Goal: Task Accomplishment & Management: Manage account settings

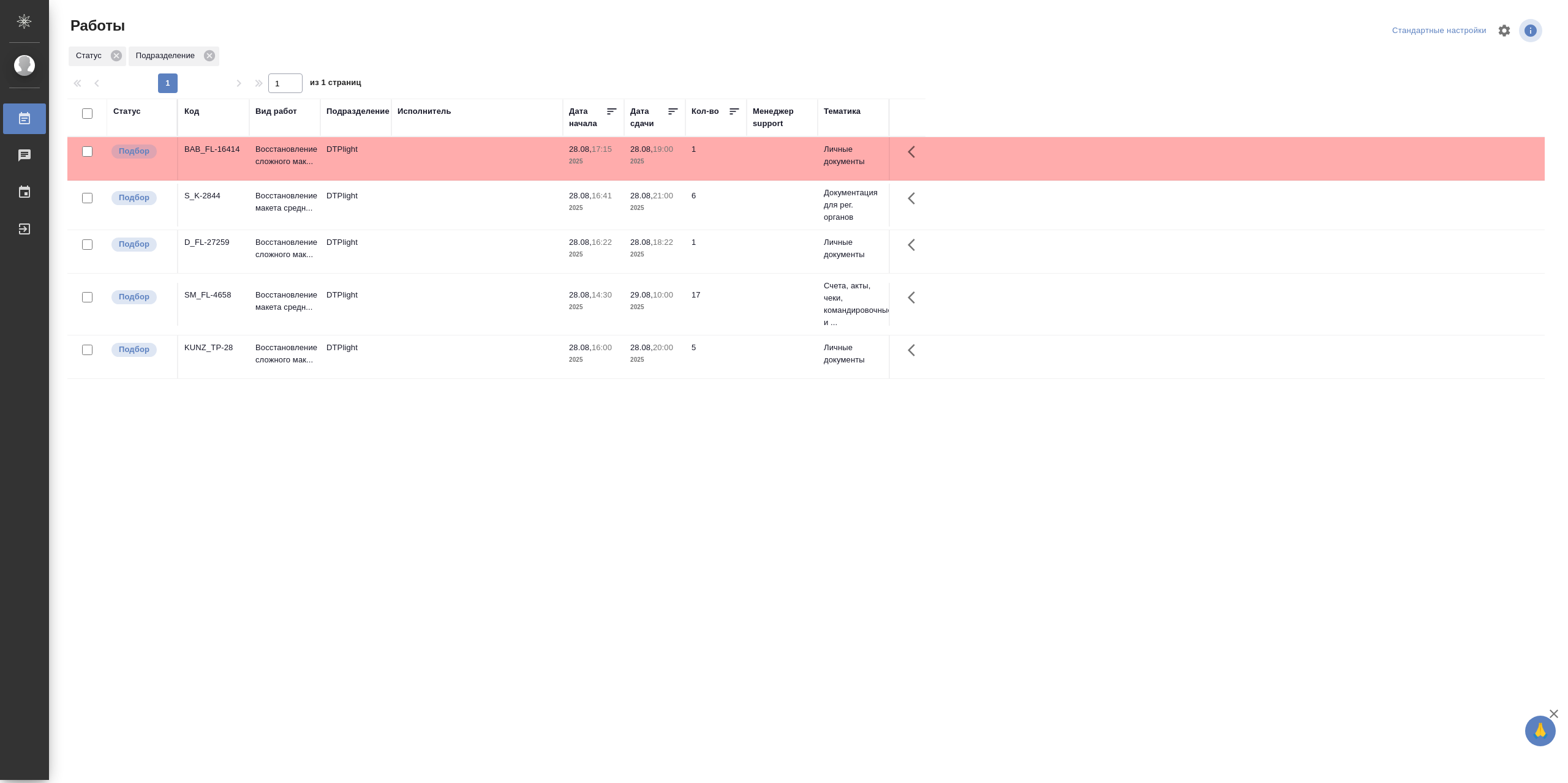
drag, startPoint x: 0, startPoint y: 0, endPoint x: 1317, endPoint y: 436, distance: 1387.3
click at [1307, 433] on div "Статус Код Вид работ Подразделение Исполнитель Дата начала Дата сдачи Кол-во Ме…" at bounding box center [807, 319] width 1478 height 441
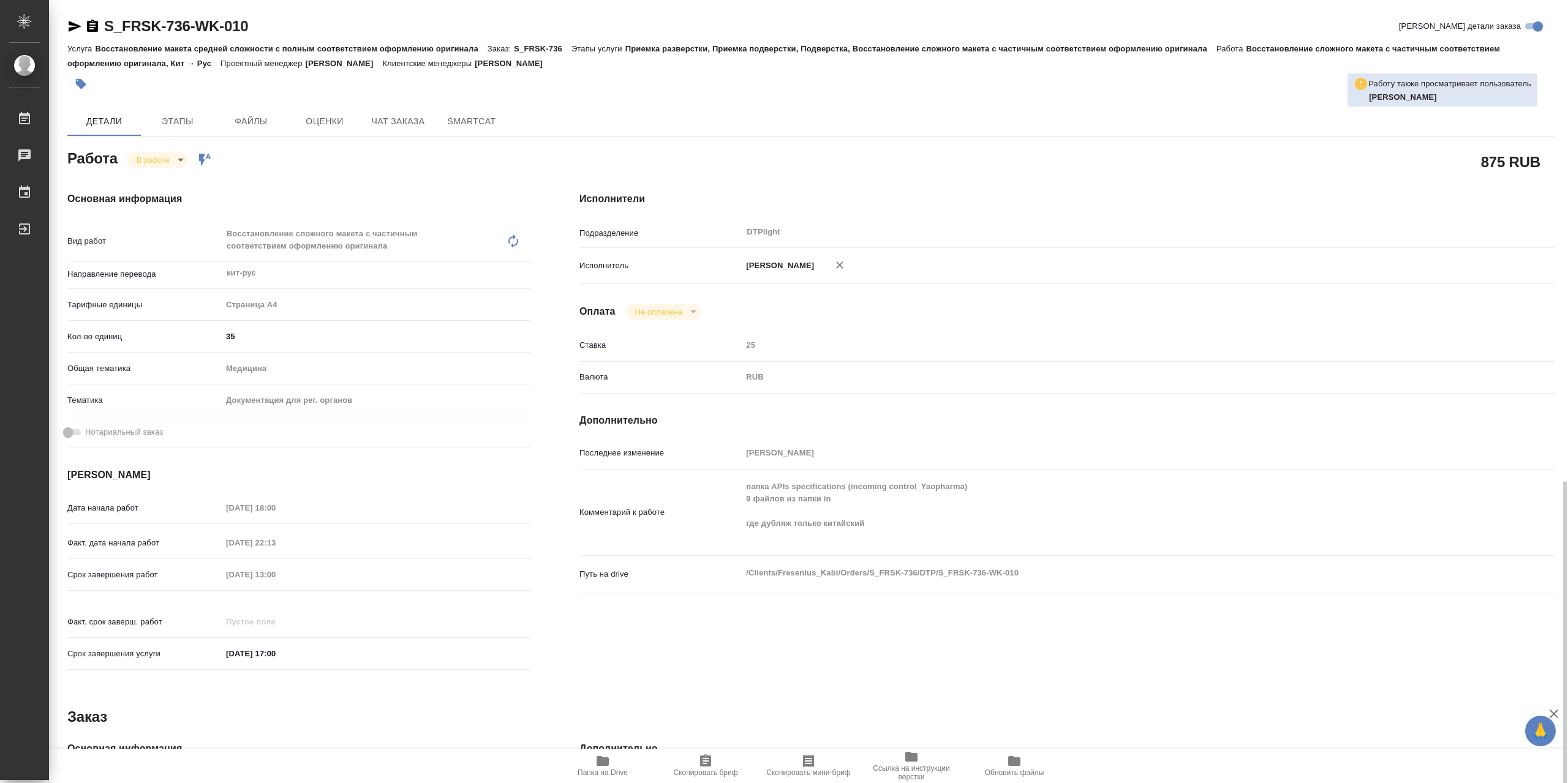
scroll to position [277, 0]
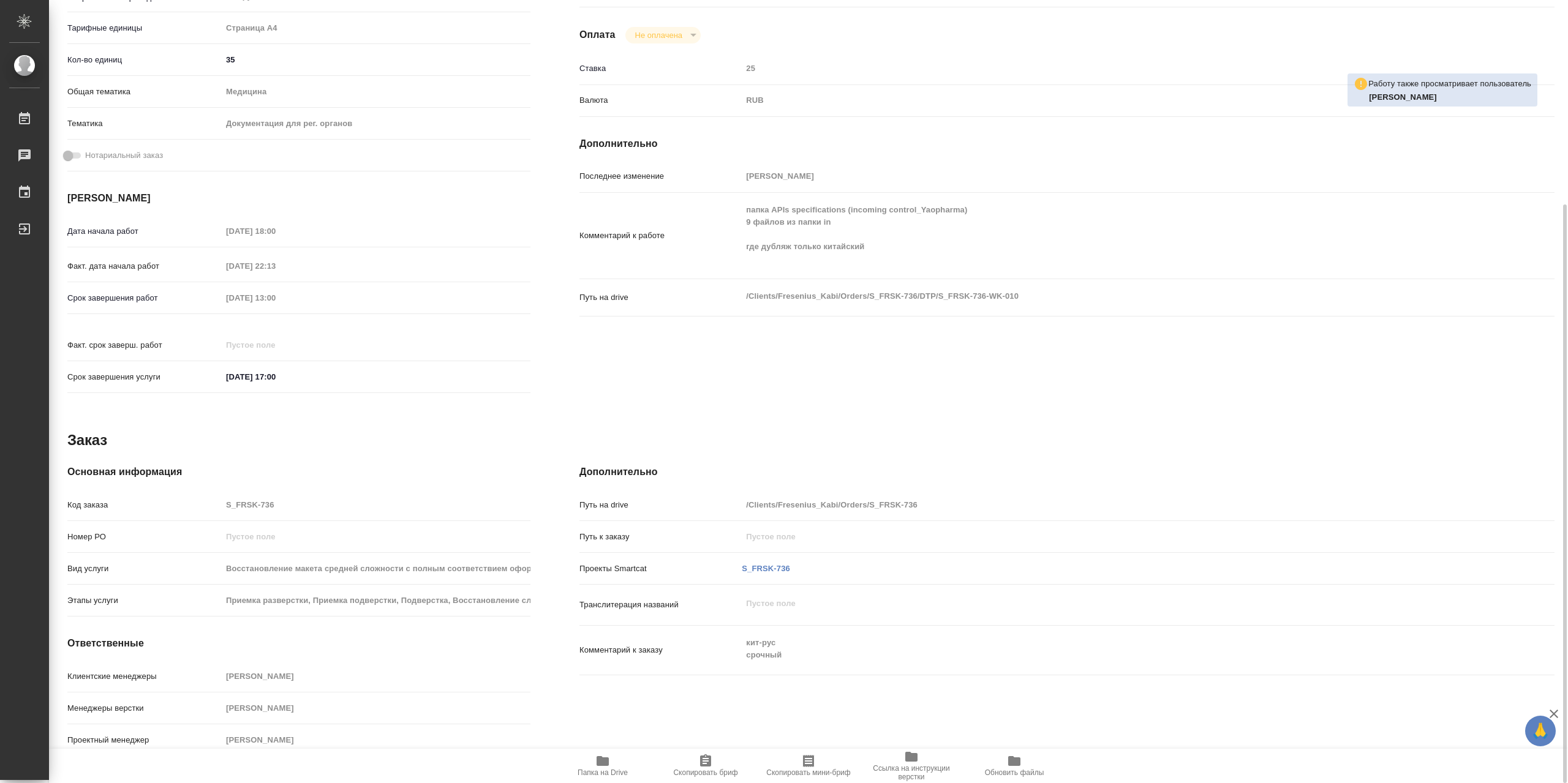
click at [613, 769] on span "Папка на Drive" at bounding box center [603, 765] width 89 height 24
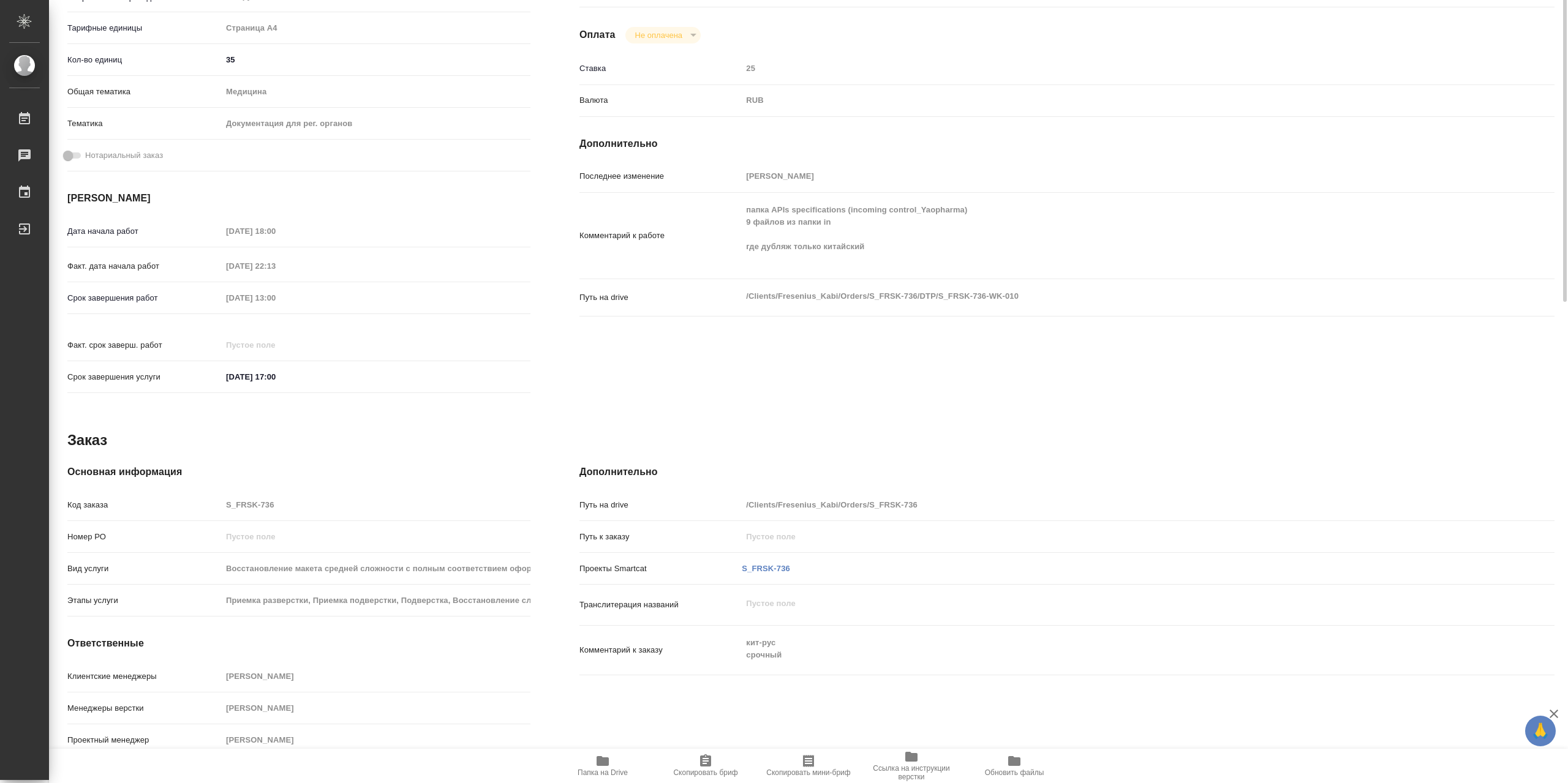
scroll to position [0, 0]
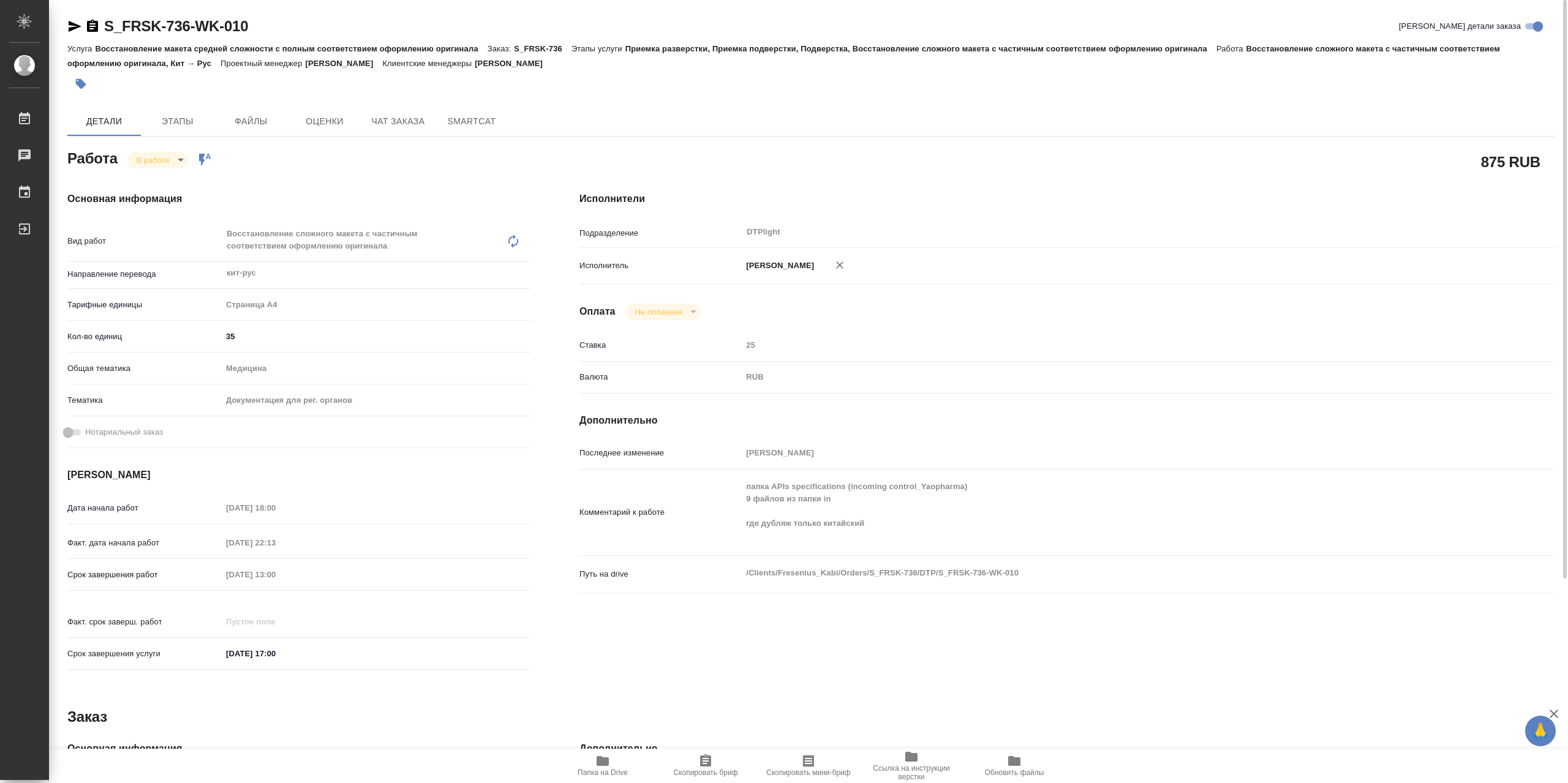
click at [169, 155] on body "🙏 .cls-1 fill:#fff; AWATERA Сархатов Руслан Работы 0 Чаты График Выйти S_FRSK-7…" at bounding box center [784, 391] width 1568 height 783
click at [179, 191] on li "Выполнен" at bounding box center [168, 185] width 81 height 21
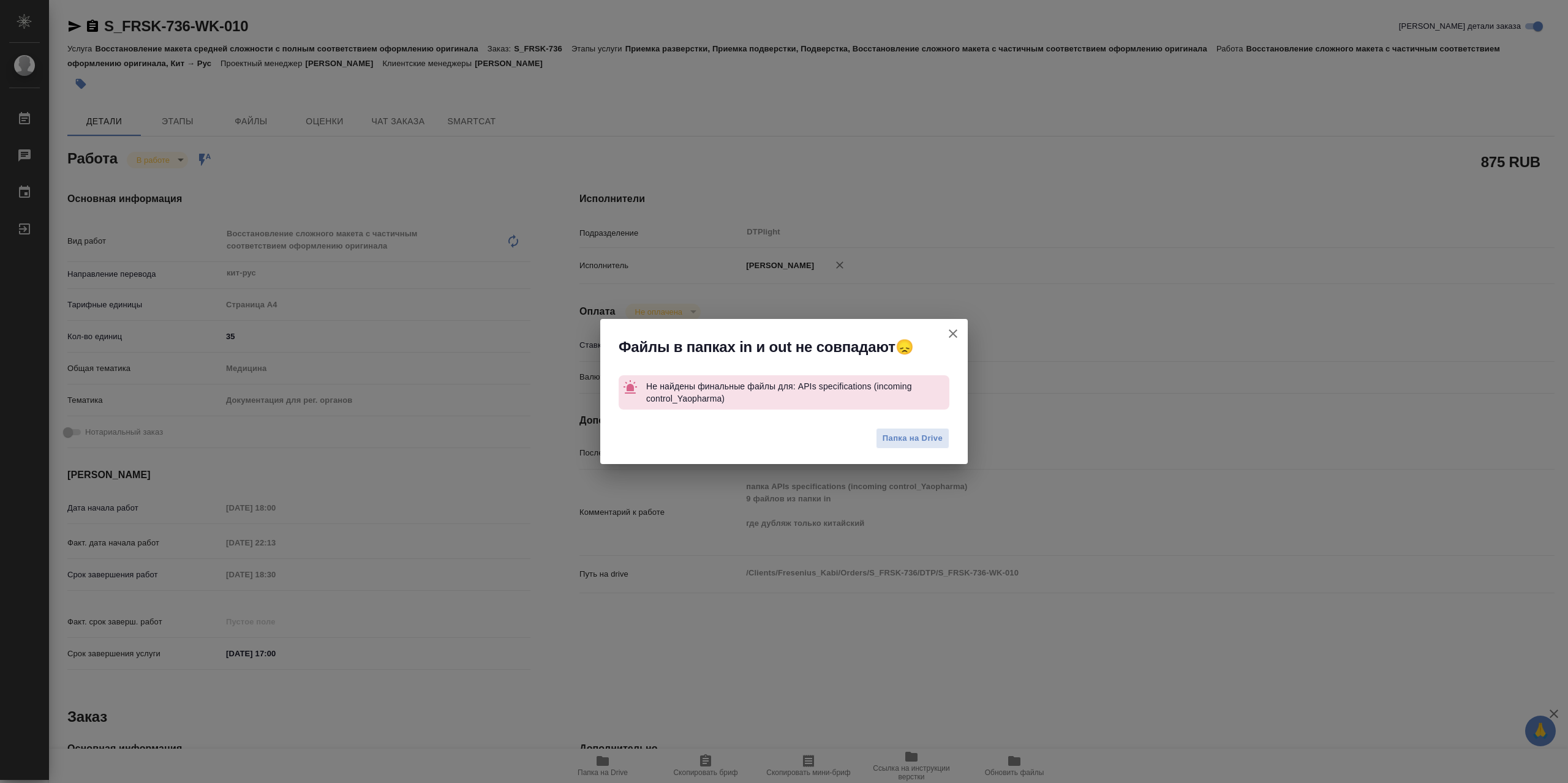
type textarea "x"
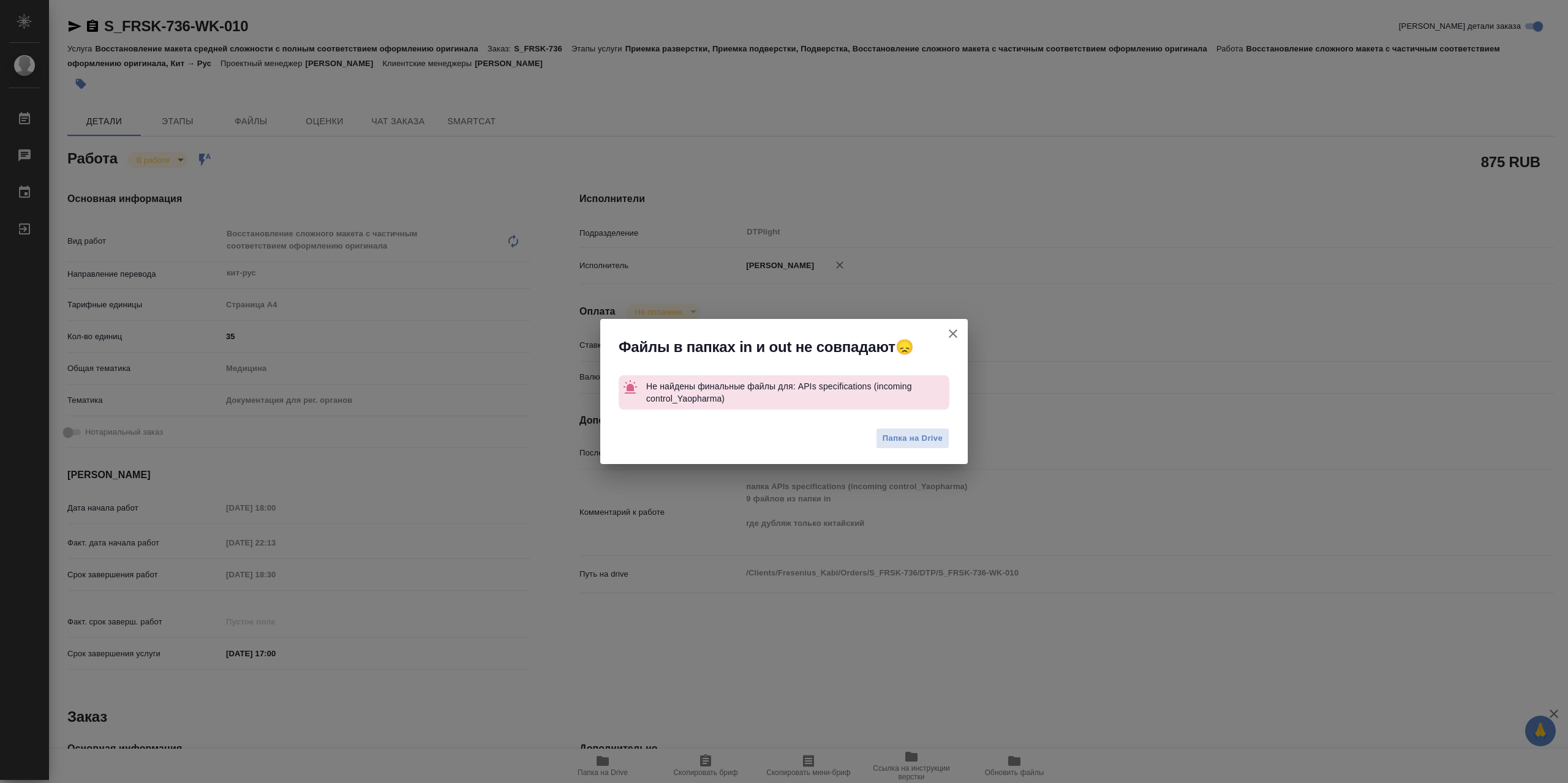
type textarea "x"
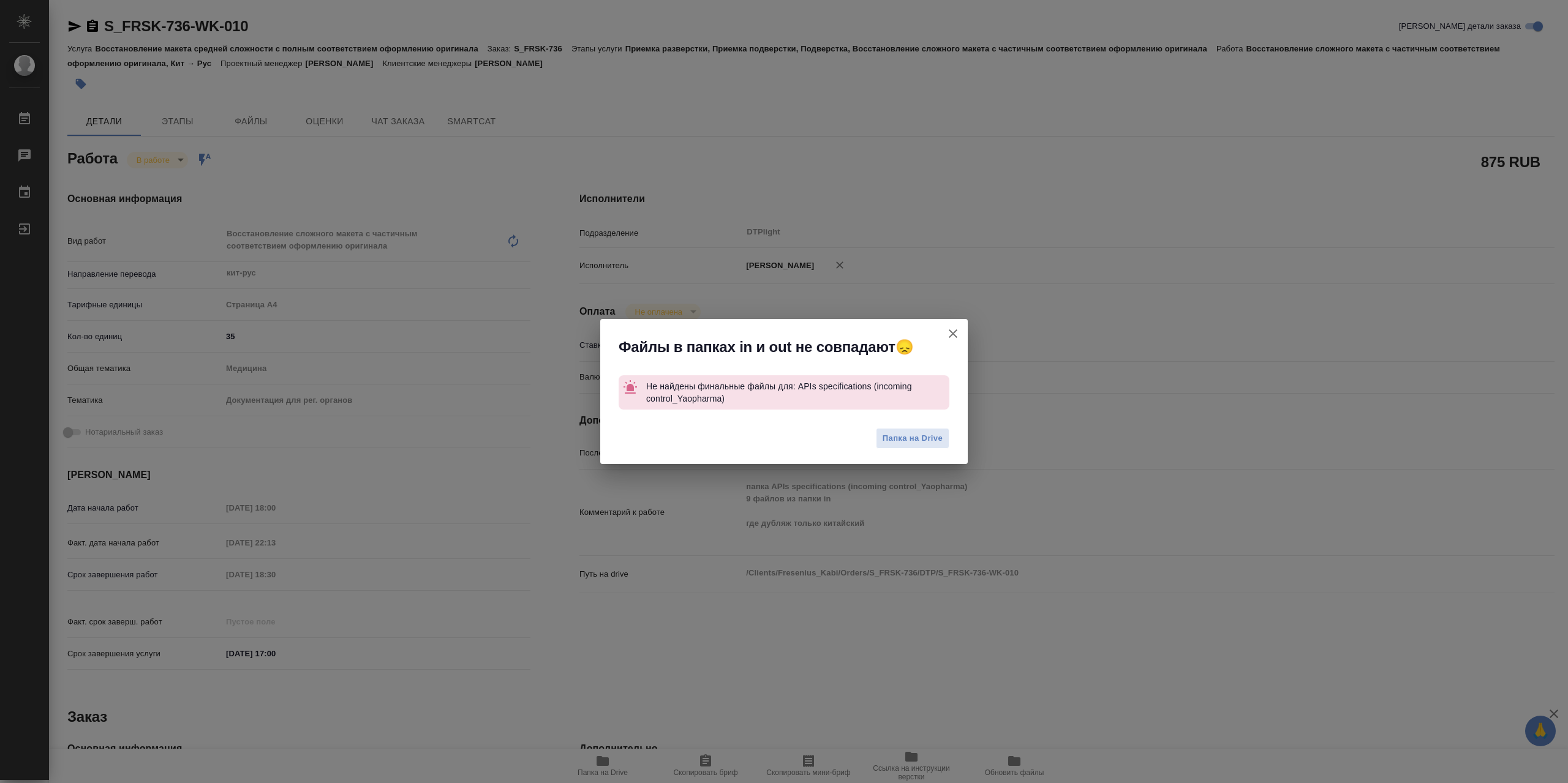
type textarea "x"
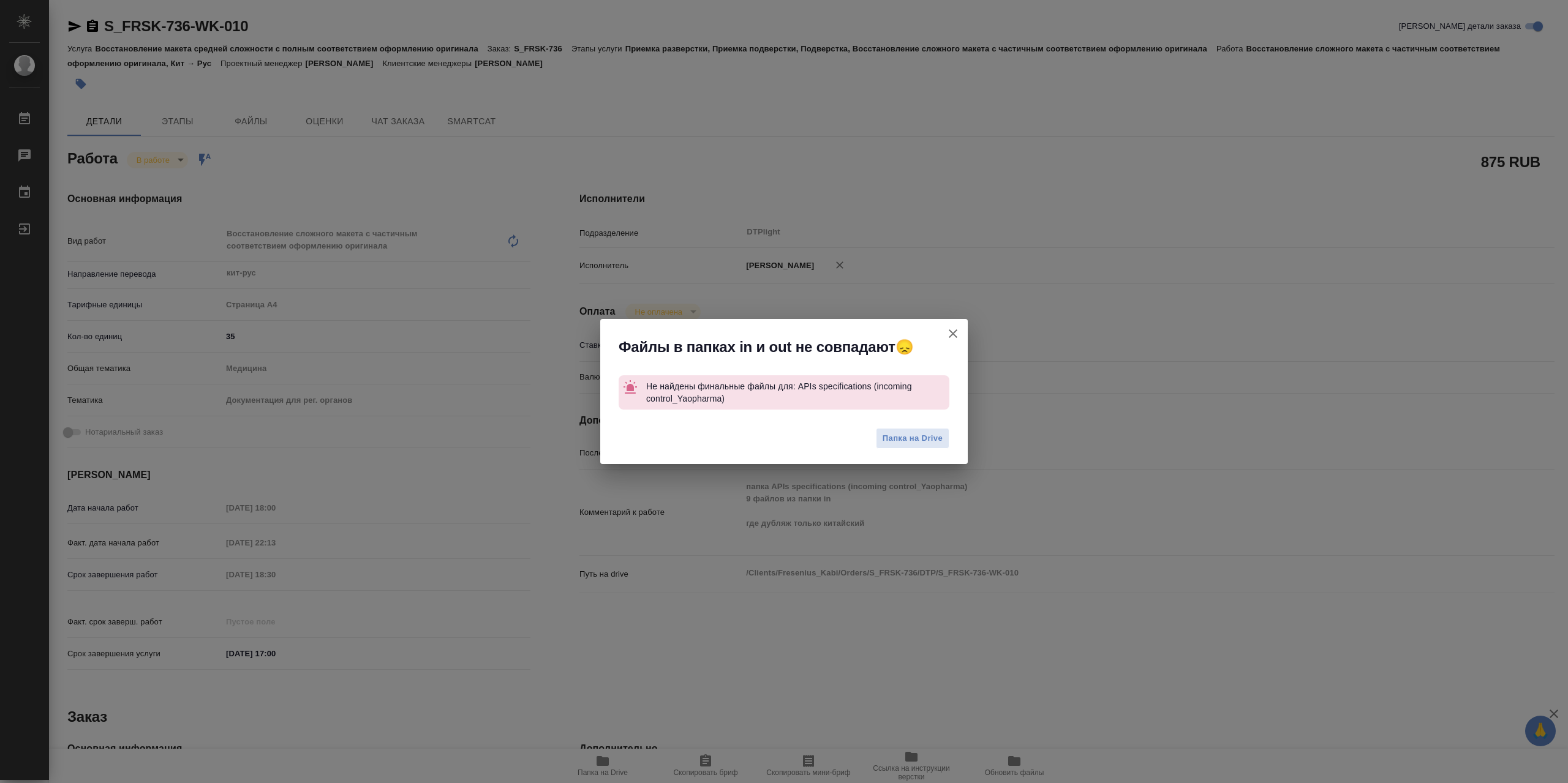
type textarea "x"
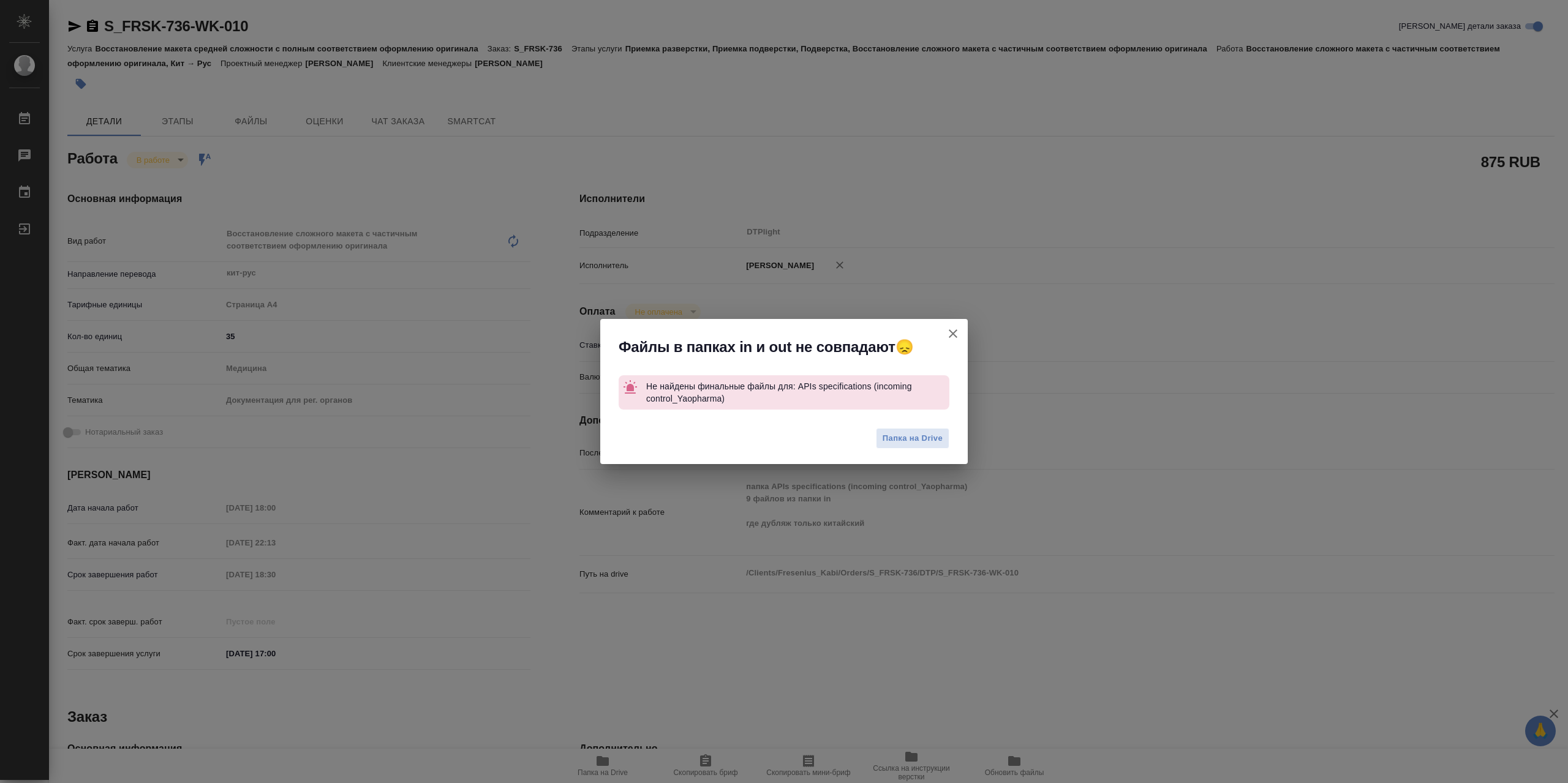
click at [955, 327] on icon "button" at bounding box center [954, 334] width 15 height 15
type textarea "x"
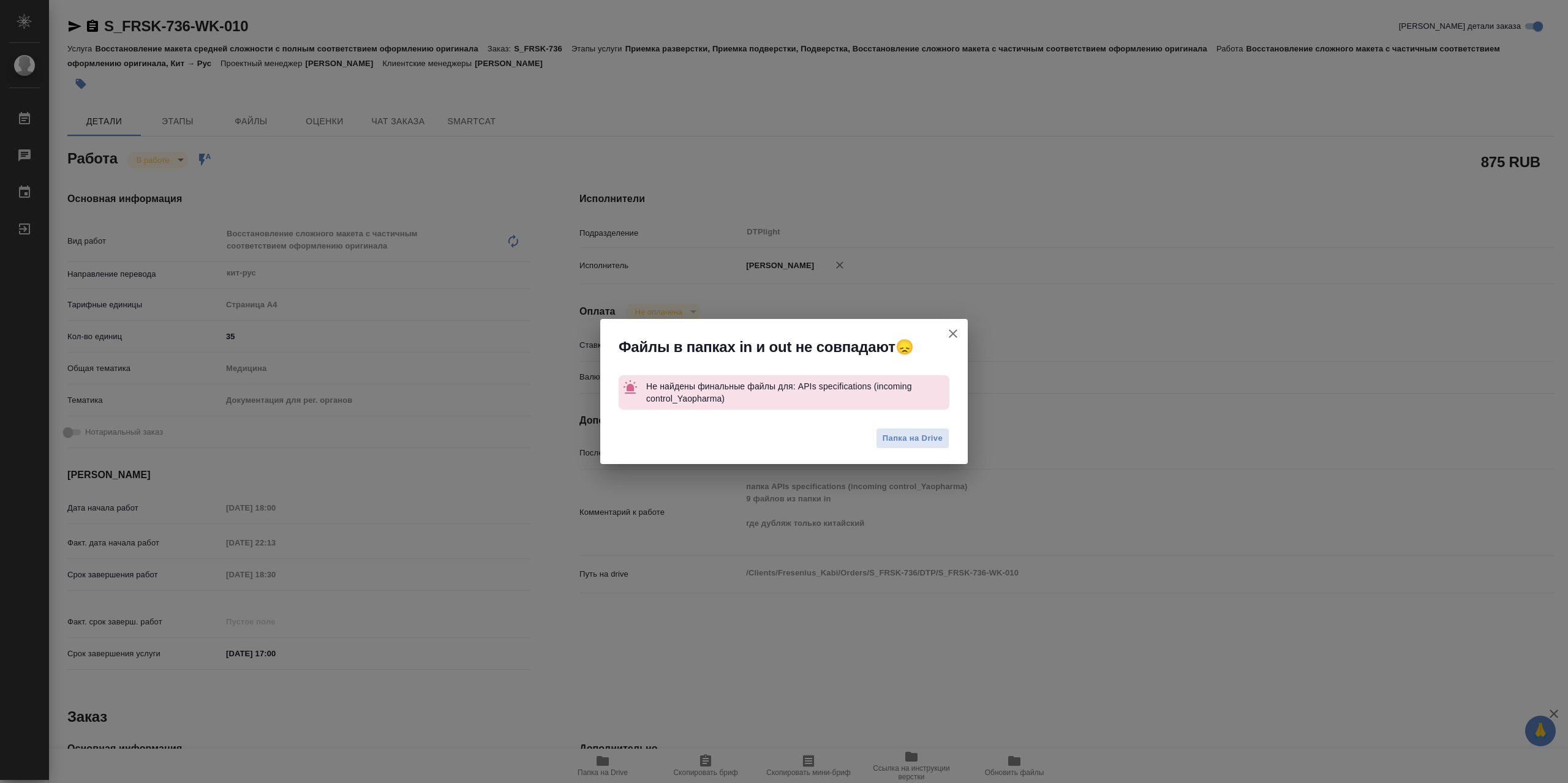
type textarea "x"
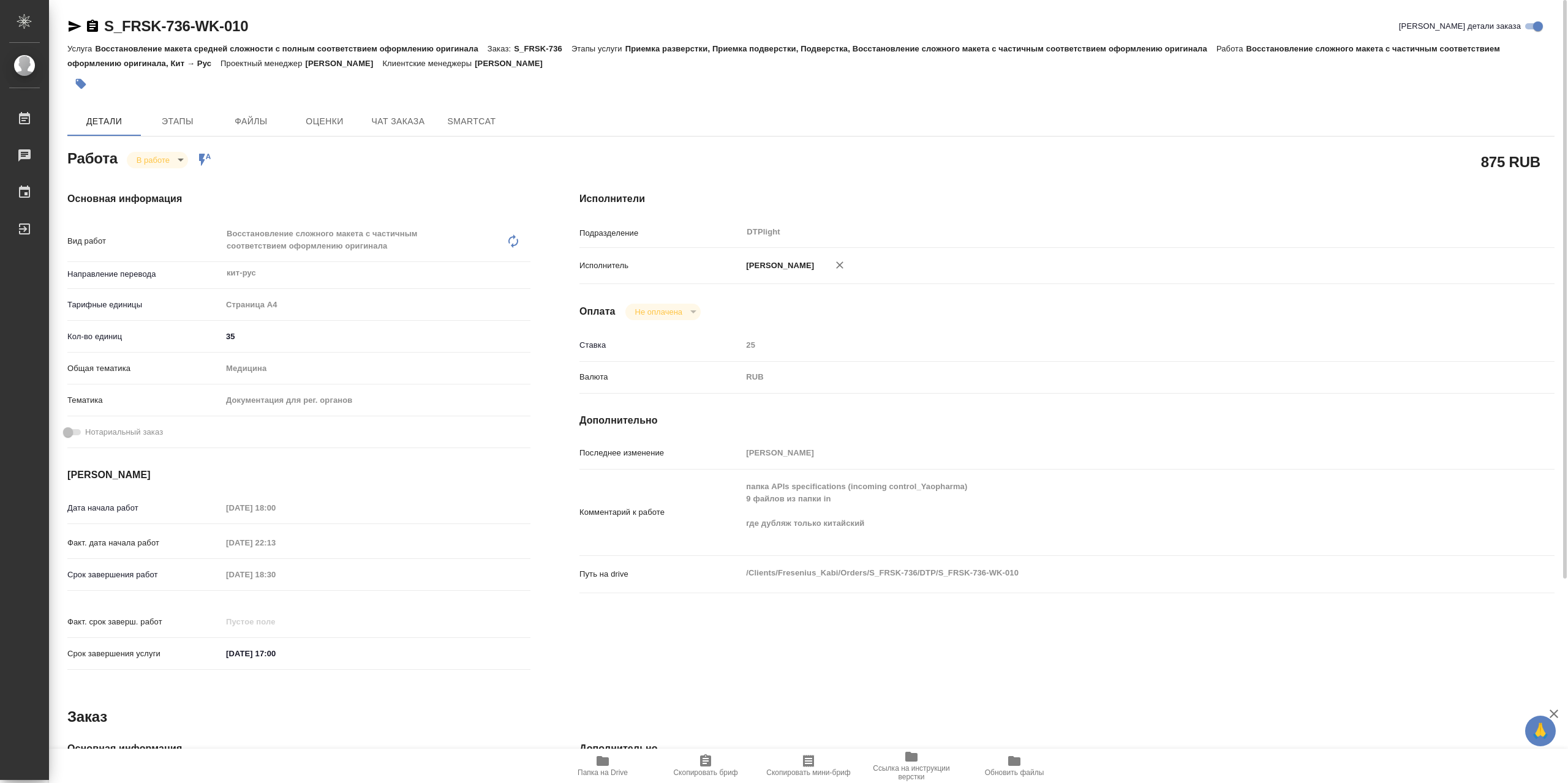
click at [173, 172] on div "Основная информация Вид работ Восстановление сложного макета с частичным соотве…" at bounding box center [299, 434] width 512 height 535
click at [181, 164] on body "🙏 .cls-1 fill:#fff; AWATERA Сархатов Руслан Работы 0 Чаты График Выйти S_FRSK-7…" at bounding box center [784, 391] width 1568 height 783
click at [180, 176] on li "Выполнен" at bounding box center [168, 185] width 81 height 21
type textarea "x"
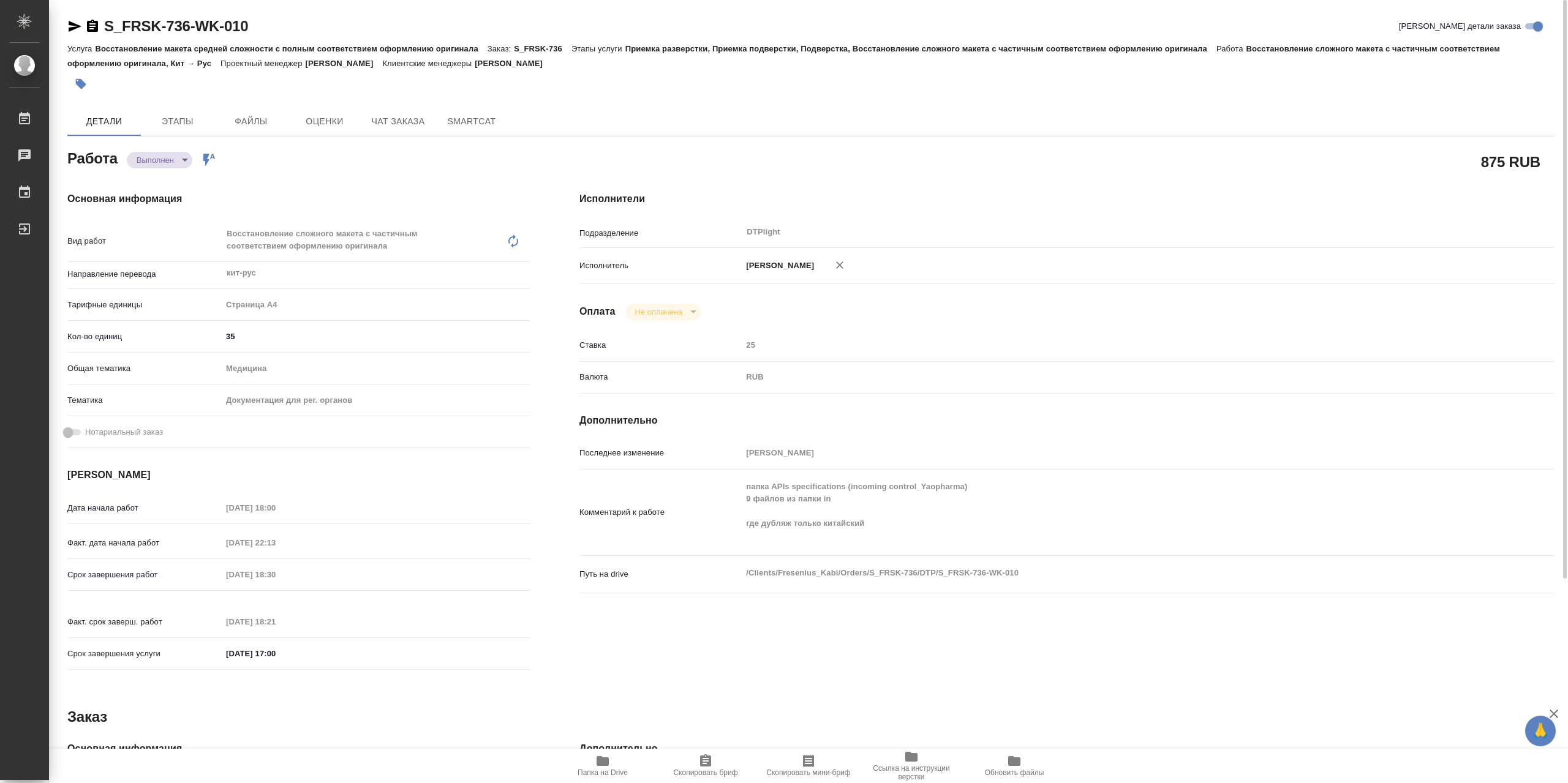
type textarea "x"
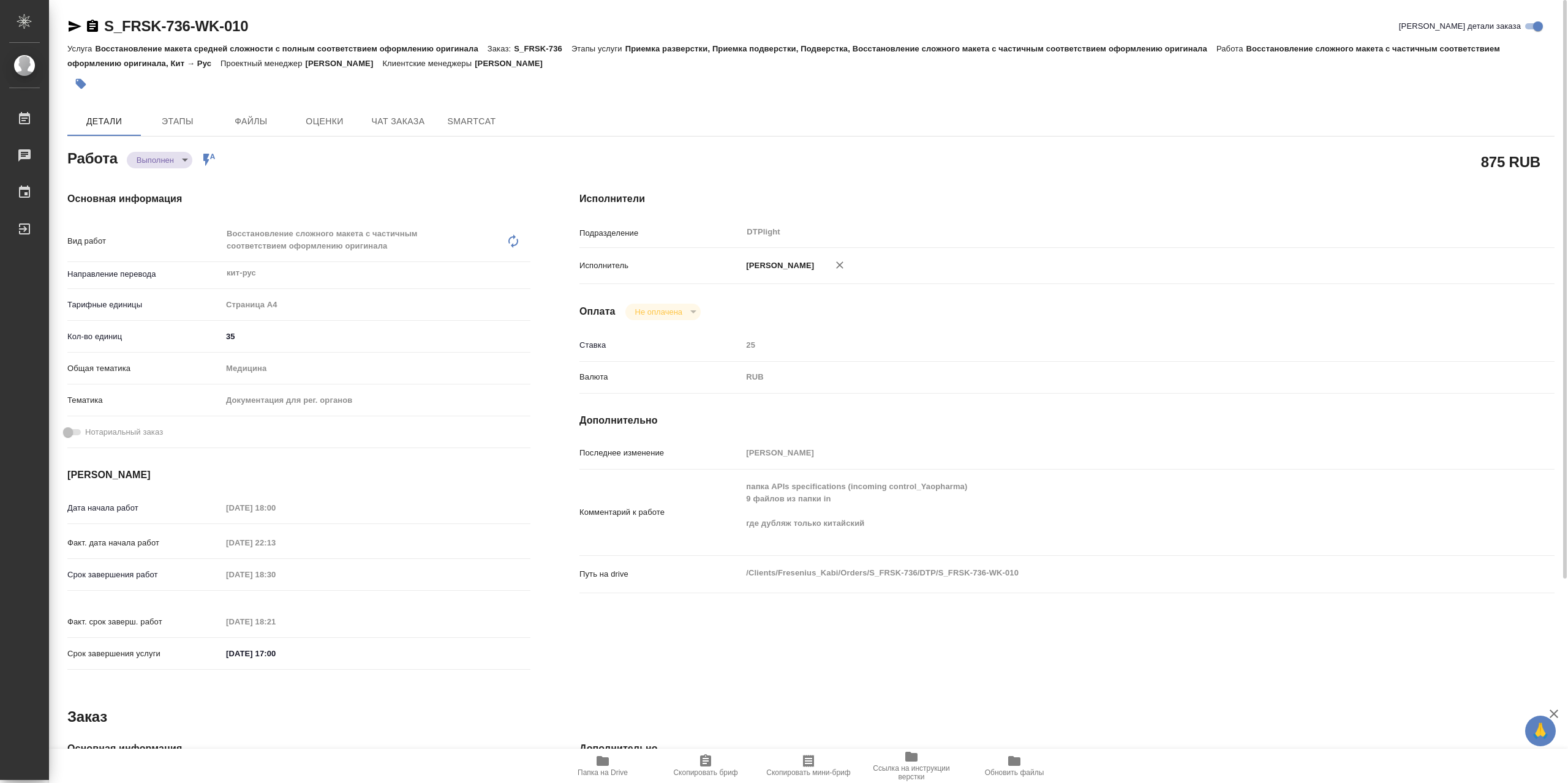
type textarea "x"
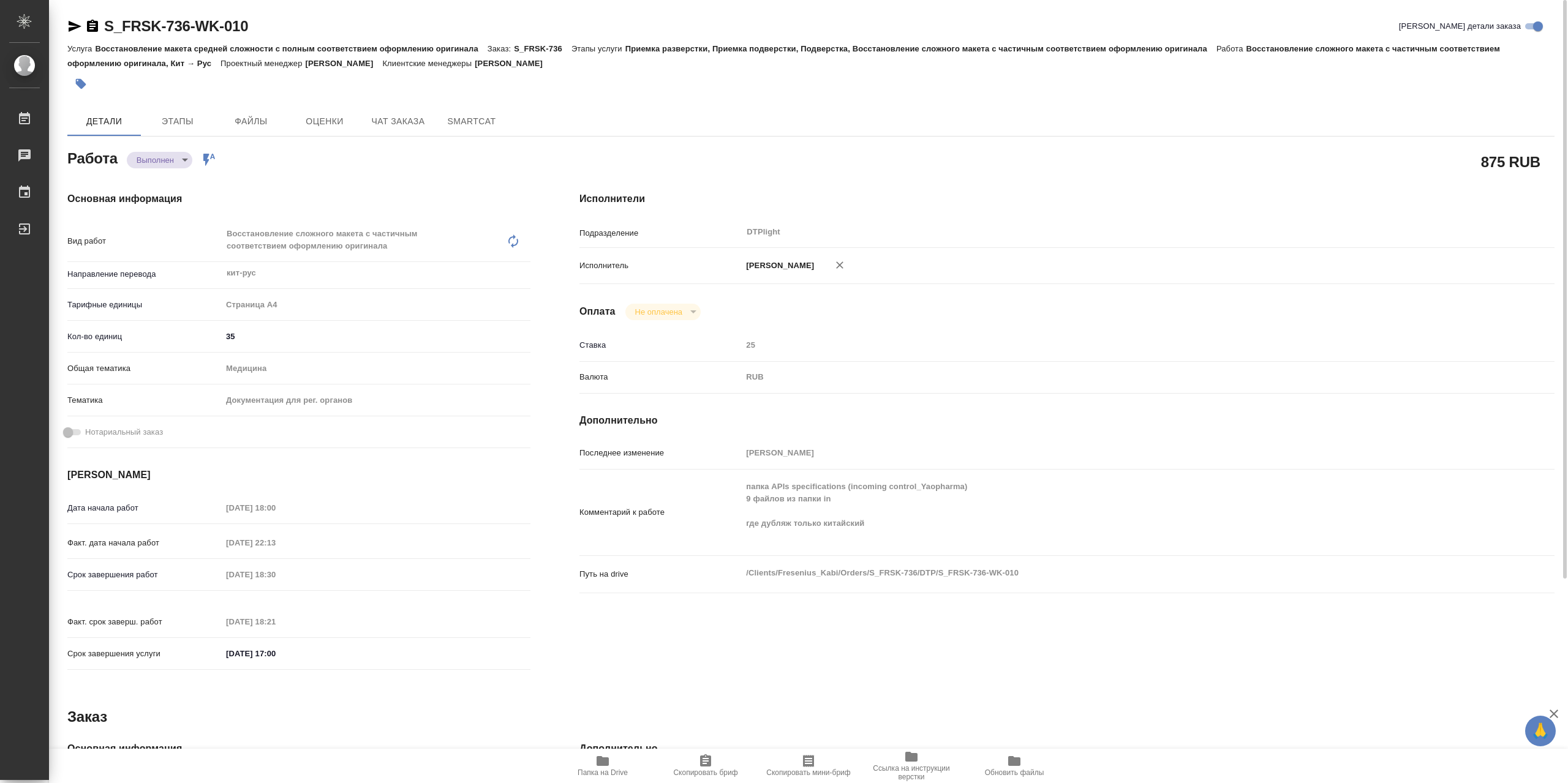
type textarea "x"
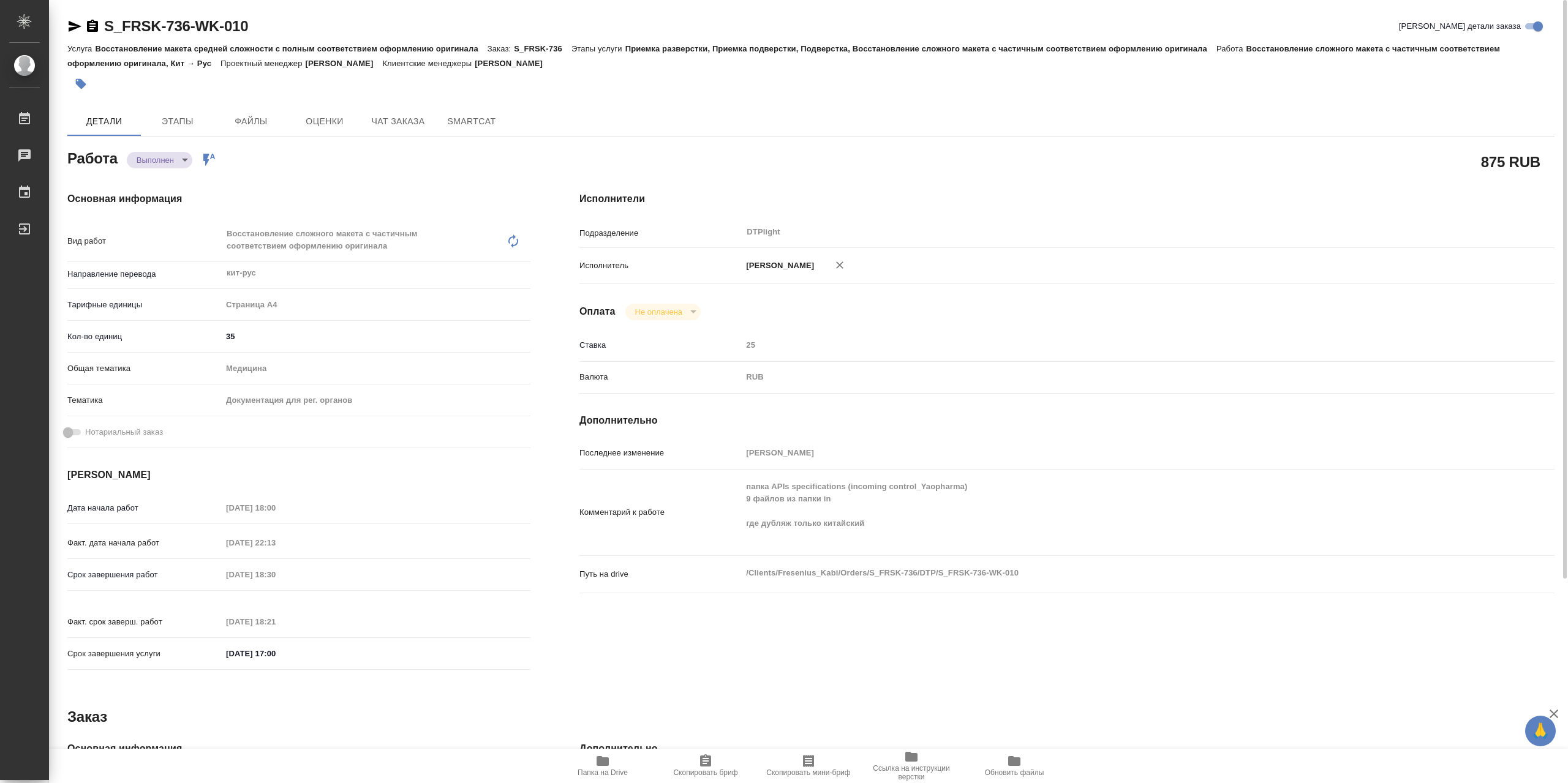
type textarea "x"
